Goal: Task Accomplishment & Management: Manage account settings

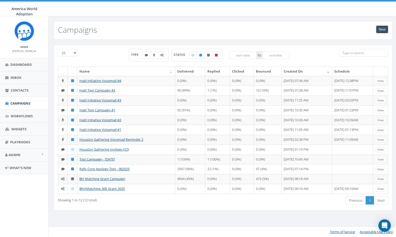
click at [382, 28] on link "New" at bounding box center [382, 29] width 12 height 8
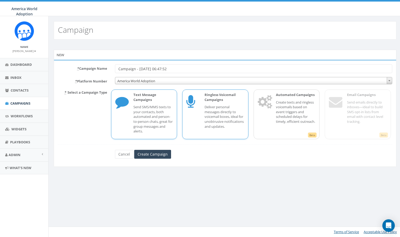
click at [210, 118] on p "Deliver personal messages directly to voicemail boxes, ideal for unobtrusive no…" at bounding box center [225, 116] width 40 height 24
click at [182, 70] on input "Campaign - [DATE] 06:47:52" at bounding box center [253, 68] width 277 height 9
type input "C"
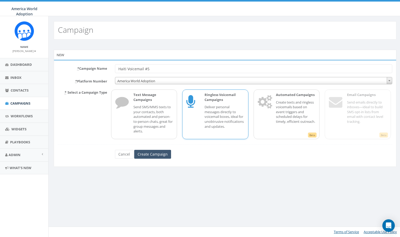
type input "Haiti Voicemail #5"
click at [161, 153] on input "Create Campaign" at bounding box center [152, 154] width 37 height 9
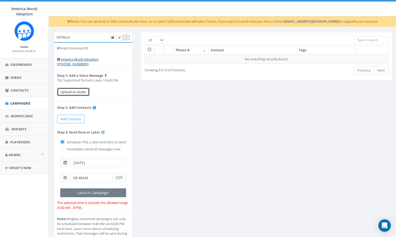
click at [78, 89] on button "Upload an Audio" at bounding box center [73, 92] width 32 height 9
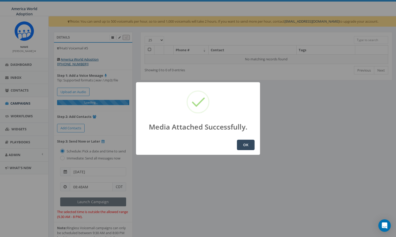
click at [243, 147] on button "OK" at bounding box center [246, 144] width 18 height 10
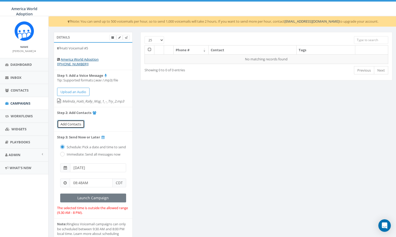
click at [79, 122] on span "Add Contacts" at bounding box center [71, 124] width 21 height 5
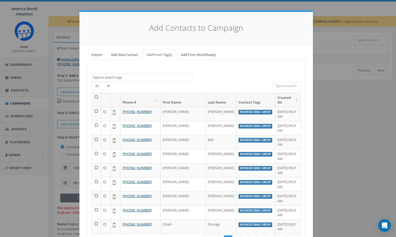
click at [111, 78] on textarea "Search" at bounding box center [142, 77] width 99 height 5
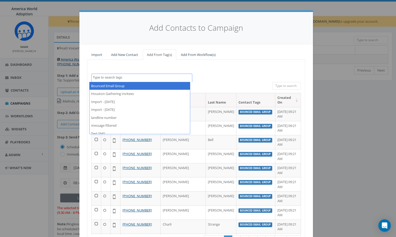
select select "Bounced Email Group"
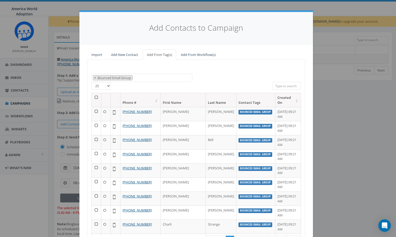
click at [105, 87] on select "25 50 100" at bounding box center [100, 86] width 19 height 8
select select "100"
click at [91, 82] on select "25 50 100" at bounding box center [100, 86] width 19 height 8
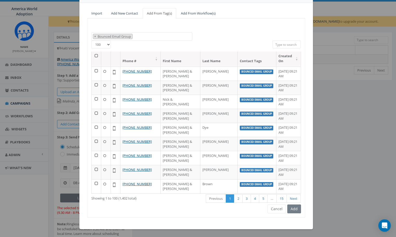
scroll to position [381, 0]
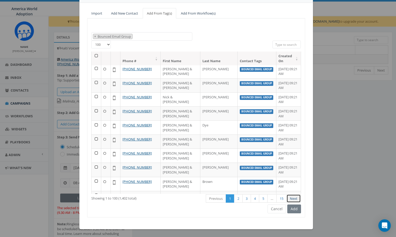
click at [292, 199] on link "Next" at bounding box center [294, 198] width 14 height 9
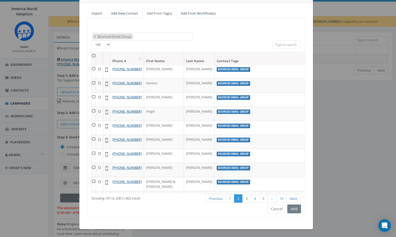
click at [292, 199] on link "Next" at bounding box center [294, 198] width 14 height 9
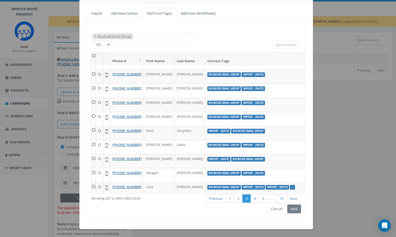
click at [292, 199] on link "Next" at bounding box center [294, 198] width 14 height 9
click at [292, 199] on div "First Previous 1 2 3 4 5 … 15 Next Last" at bounding box center [241, 198] width 127 height 11
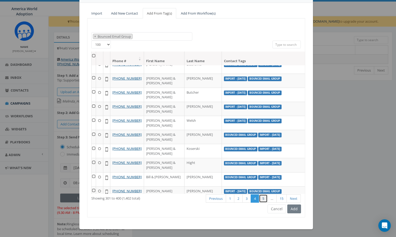
click at [260, 198] on link "5" at bounding box center [263, 198] width 9 height 9
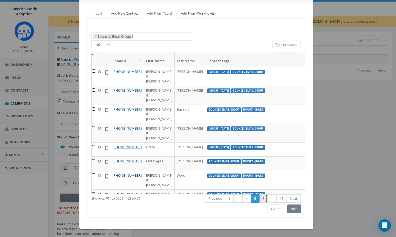
click at [261, 198] on link "6" at bounding box center [263, 198] width 9 height 9
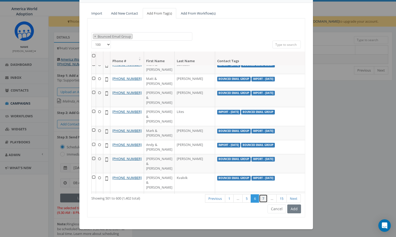
click at [260, 200] on link "7" at bounding box center [263, 198] width 9 height 9
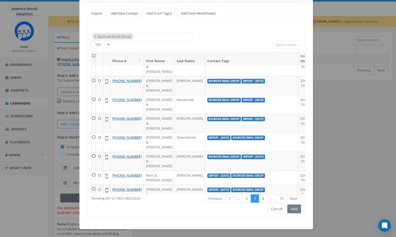
click at [93, 56] on th at bounding box center [94, 58] width 4 height 14
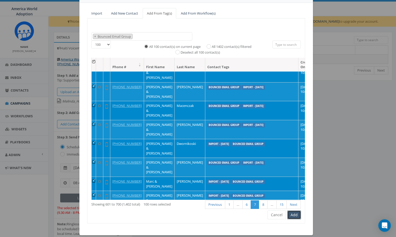
click at [294, 215] on button "Add" at bounding box center [295, 214] width 14 height 9
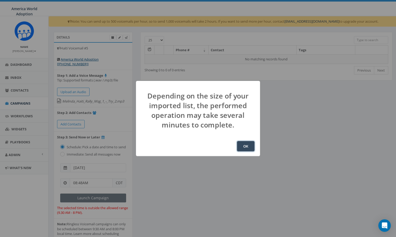
click at [248, 144] on button "OK" at bounding box center [246, 146] width 18 height 10
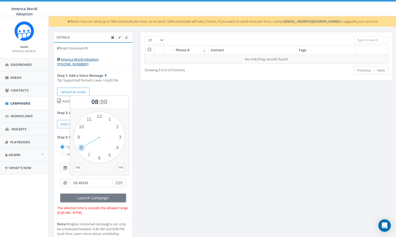
click at [103, 182] on input "08:48AM" at bounding box center [91, 182] width 43 height 9
click at [89, 119] on div "1 2 3 4 5 6 7 8 9 10 11 12 00 05 10 15 20 25 30 35 40 45 50 55" at bounding box center [99, 137] width 52 height 52
click at [94, 119] on div "1 2 3 4 5 6 7 8 9 10 11 12 00 05 10 15 20 25 30 35 40 45 50 55" at bounding box center [99, 137] width 52 height 52
type input "11:57PM"
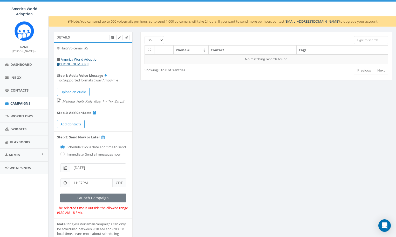
click at [67, 168] on span at bounding box center [65, 167] width 10 height 9
click at [89, 165] on input "[DATE]" at bounding box center [98, 167] width 56 height 9
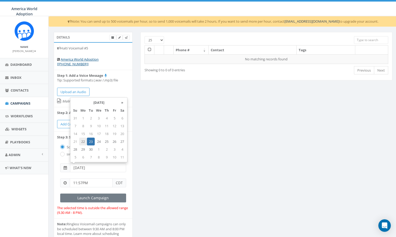
click at [84, 139] on td "22" at bounding box center [83, 141] width 8 height 8
type input "[DATE]"
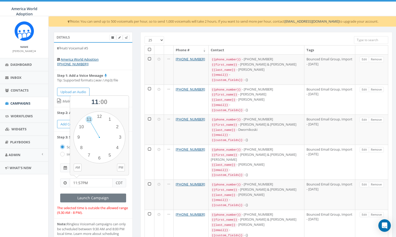
click at [94, 184] on input "11:57PM" at bounding box center [91, 182] width 43 height 9
click at [77, 167] on button "AM" at bounding box center [78, 167] width 8 height 8
click at [85, 123] on div "1 2 3 4 5 6 7 8 9 10 11 12 00 05 10 15 20 25 30 35 40 45 50 55" at bounding box center [99, 137] width 52 height 52
click at [113, 150] on div "1 2 3 4 5 6 7 8 9 10 11 12 00 05 10 15 20 25 30 35 40 45 50 55" at bounding box center [99, 137] width 52 height 52
type input "10:22AM"
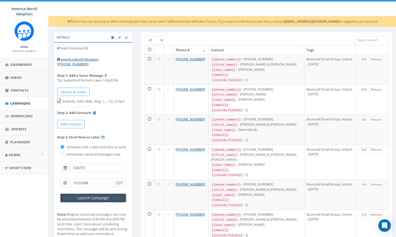
click at [117, 195] on input "Launch Campaign" at bounding box center [93, 197] width 66 height 9
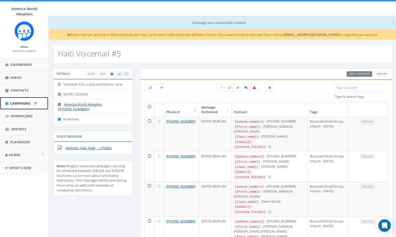
click at [22, 102] on span "Campaigns" at bounding box center [20, 103] width 20 height 5
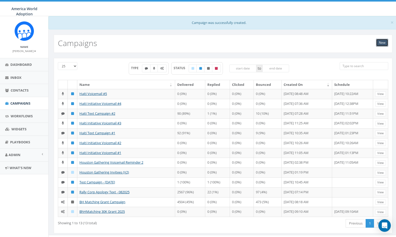
click at [380, 44] on link "New" at bounding box center [382, 43] width 12 height 8
click at [18, 105] on span "Campaigns" at bounding box center [20, 103] width 20 height 5
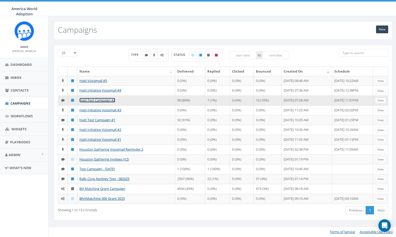
click at [85, 102] on link "Haiti Text Campaign #2" at bounding box center [97, 100] width 36 height 5
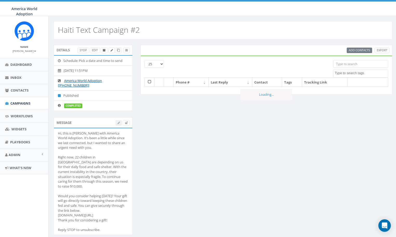
select select
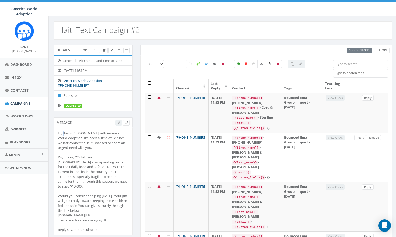
click at [64, 132] on div "Hi, this is [PERSON_NAME] with America World Adoption. It’s been a little while…" at bounding box center [93, 181] width 71 height 101
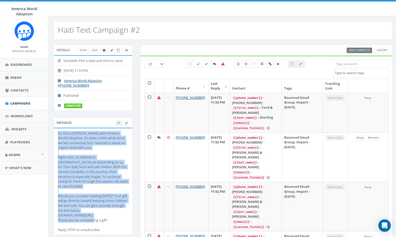
drag, startPoint x: 58, startPoint y: 132, endPoint x: 112, endPoint y: 216, distance: 100.1
click at [112, 216] on div "Hi, this is [PERSON_NAME] with America World Adoption. It’s been a little while…" at bounding box center [93, 181] width 71 height 101
copy div "Hi, this is [PERSON_NAME] with America World Adoption. It’s been a little while…"
click at [23, 102] on span "Campaigns" at bounding box center [20, 103] width 20 height 5
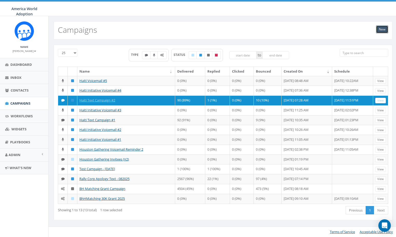
click at [384, 28] on link "New" at bounding box center [382, 29] width 12 height 8
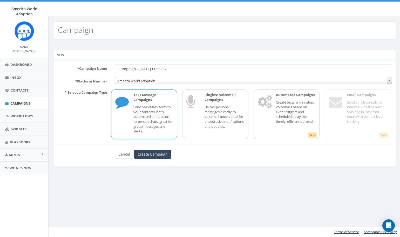
drag, startPoint x: 162, startPoint y: 65, endPoint x: 116, endPoint y: 63, distance: 46.5
click at [116, 63] on div "* Campaign Name Campaign - 09/22/2025, 06:50:32 * Platform Number America World…" at bounding box center [225, 113] width 343 height 107
type input "Haiti Text Campaign #3"
click at [157, 109] on p "Send SMS/MMS texts to your contacts, both automated and person-to-person chats,…" at bounding box center [153, 118] width 40 height 29
click at [158, 156] on input "Create Campaign" at bounding box center [152, 154] width 37 height 9
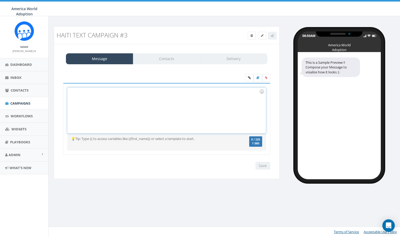
click at [101, 102] on div at bounding box center [167, 110] width 198 height 45
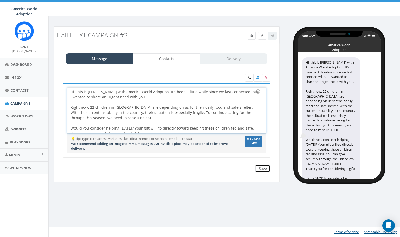
click at [266, 169] on input "Save" at bounding box center [263, 168] width 15 height 8
click at [163, 59] on link "Contacts" at bounding box center [166, 58] width 67 height 11
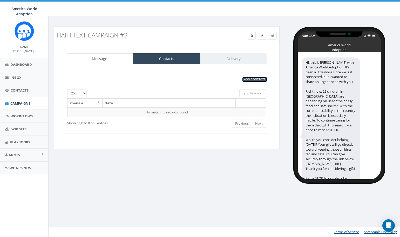
click at [245, 81] on span "Add Contacts" at bounding box center [254, 79] width 21 height 4
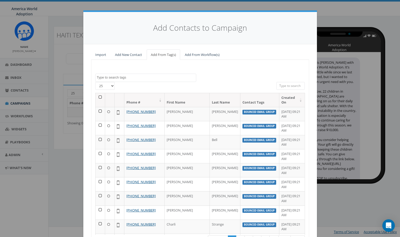
click at [150, 75] on span at bounding box center [145, 77] width 101 height 8
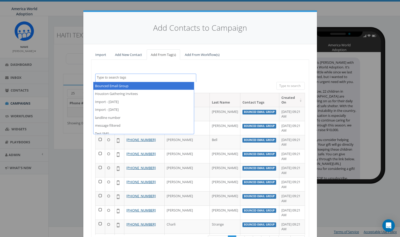
select select "Bounced Email Group"
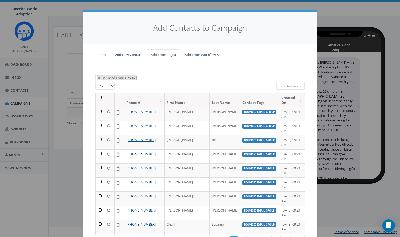
click at [111, 86] on select "25 50 100" at bounding box center [104, 86] width 19 height 8
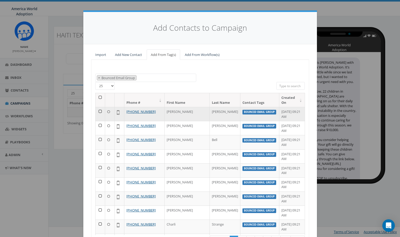
select select "100"
click at [95, 82] on select "25 50 100" at bounding box center [104, 86] width 19 height 8
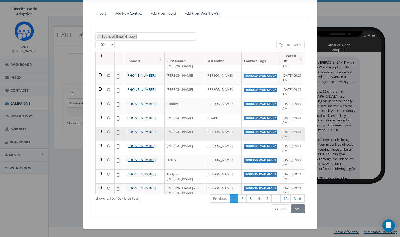
scroll to position [190, 0]
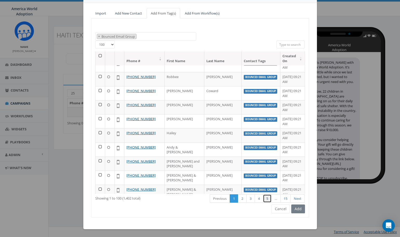
click at [266, 199] on link "5" at bounding box center [267, 198] width 9 height 9
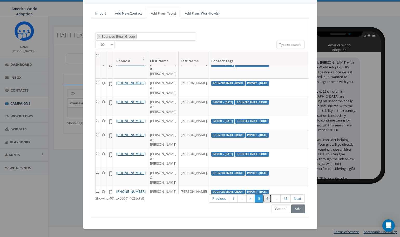
click at [266, 199] on link "6" at bounding box center [267, 198] width 9 height 9
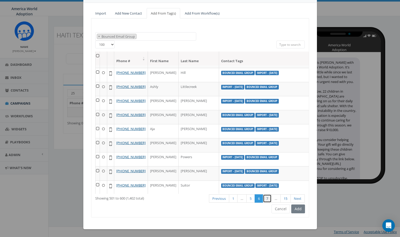
click at [266, 200] on link "7" at bounding box center [267, 198] width 9 height 9
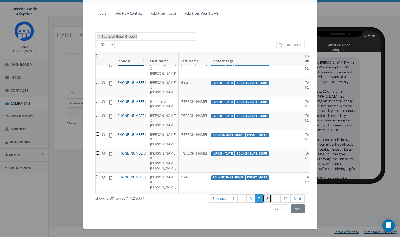
click at [265, 199] on link "8" at bounding box center [267, 198] width 9 height 9
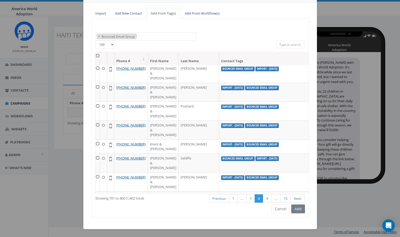
click at [96, 55] on th at bounding box center [98, 58] width 4 height 14
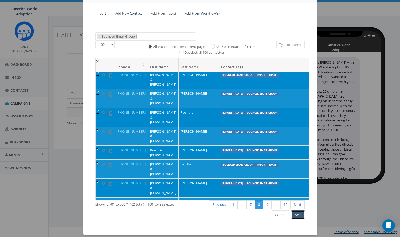
click at [296, 215] on button "Add" at bounding box center [298, 214] width 14 height 9
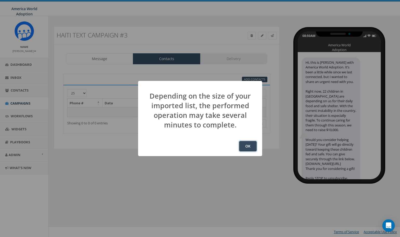
click at [246, 143] on button "OK" at bounding box center [248, 146] width 18 height 10
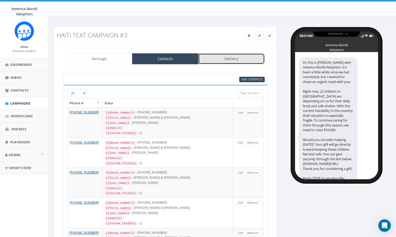
click at [248, 56] on link "Delivery" at bounding box center [231, 58] width 66 height 11
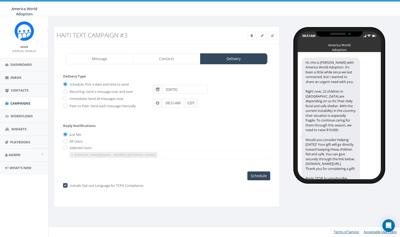
click at [177, 103] on input "08:51AM" at bounding box center [173, 102] width 22 height 9
click at [208, 48] on div "1 2 3 4 5 6 7 8 9 10 11 12 00 05 10 15 20 25 30 35 40 45 50 55" at bounding box center [192, 58] width 52 height 52
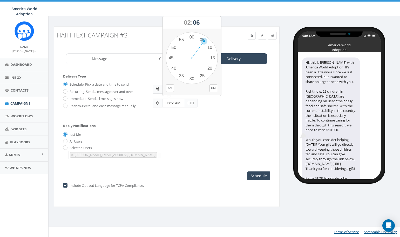
click at [203, 43] on div "1 2 3 4 5 6 7 8 9 10 11 12 00 05 10 15 20 25 30 35 40 45 50 55" at bounding box center [192, 58] width 52 height 52
type input "02:06PM"
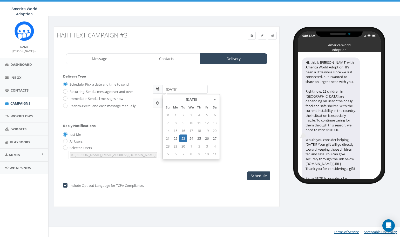
click at [174, 90] on input "[DATE]" at bounding box center [185, 89] width 45 height 9
click at [175, 138] on td "22" at bounding box center [176, 138] width 8 height 8
type input "[DATE]"
click at [255, 178] on input "Schedule" at bounding box center [259, 175] width 23 height 9
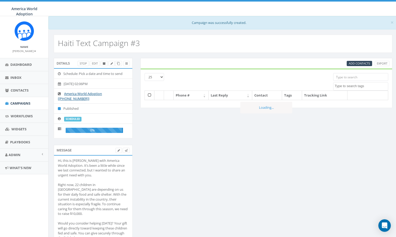
select select
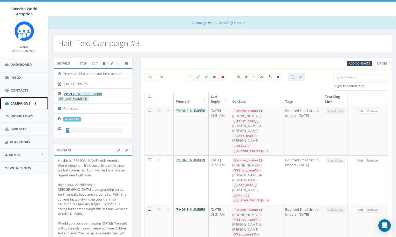
click at [29, 102] on span "Campaigns" at bounding box center [20, 103] width 20 height 5
